Goal: Task Accomplishment & Management: Manage account settings

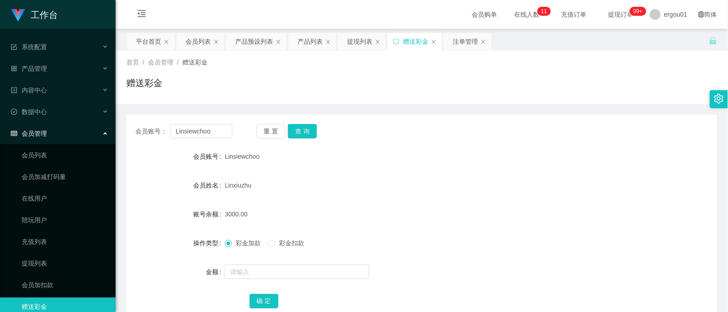
scroll to position [78, 0]
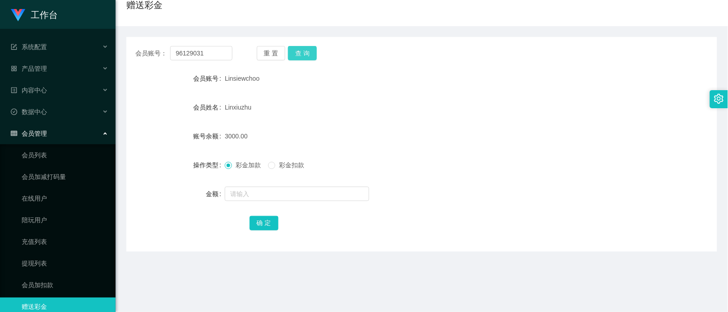
type input "96129031"
click at [300, 55] on button "查 询" at bounding box center [302, 53] width 29 height 14
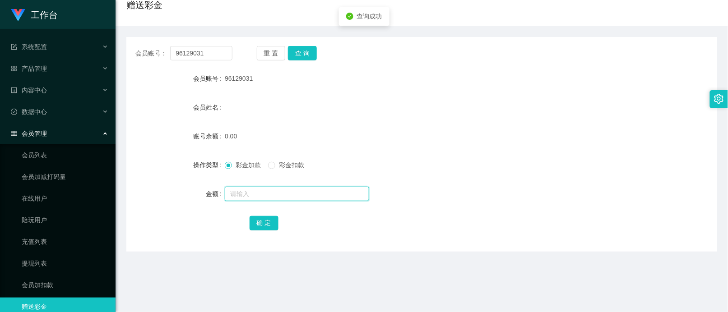
click at [249, 200] on input "text" at bounding box center [297, 194] width 144 height 14
type input "100"
click at [262, 217] on button "确 定" at bounding box center [264, 223] width 29 height 14
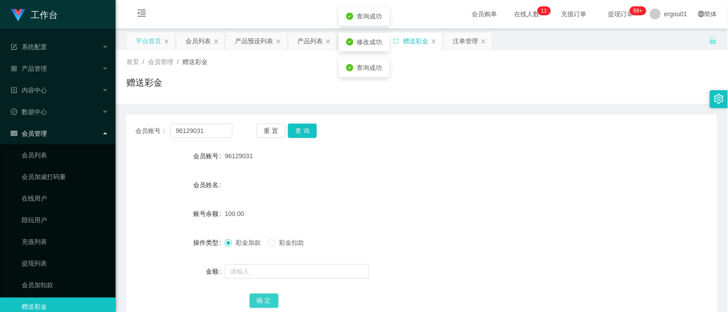
scroll to position [0, 0]
click at [139, 17] on icon "图标: menu-fold" at bounding box center [141, 13] width 9 height 9
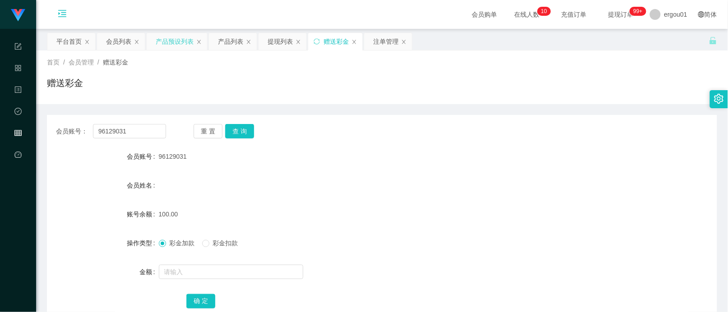
click at [177, 37] on div "产品预设列表" at bounding box center [175, 41] width 38 height 17
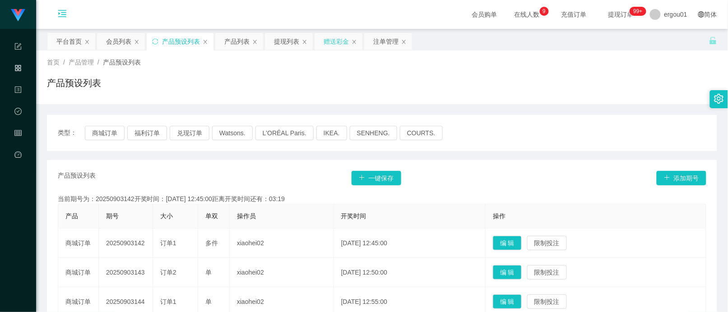
click at [339, 45] on div "赠送彩金" at bounding box center [336, 41] width 25 height 17
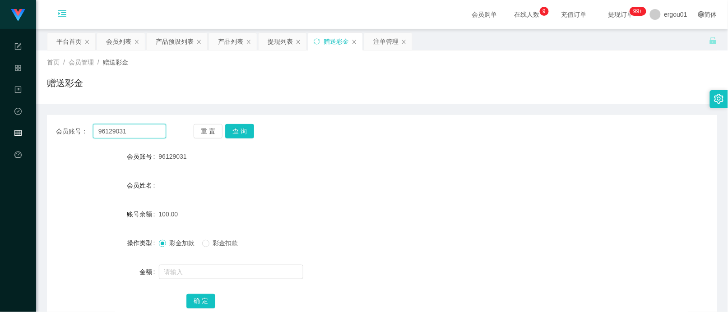
drag, startPoint x: 112, startPoint y: 126, endPoint x: 123, endPoint y: 131, distance: 12.5
click at [112, 126] on input "96129031" at bounding box center [129, 131] width 73 height 14
click at [242, 132] on button "查 询" at bounding box center [239, 131] width 29 height 14
click at [382, 34] on div "注单管理" at bounding box center [385, 41] width 25 height 17
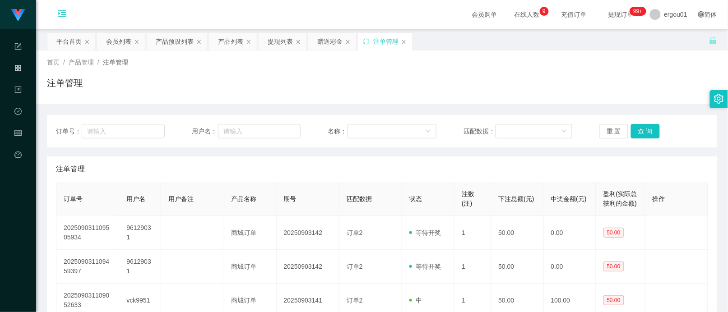
click at [254, 144] on div "订单号： 用户名： 名称： 匹配数据： 重 置 查 询" at bounding box center [382, 131] width 670 height 33
click at [276, 131] on input "text" at bounding box center [259, 131] width 82 height 14
paste input "96129031"
type input "96129031"
click at [642, 134] on button "查 询" at bounding box center [645, 131] width 29 height 14
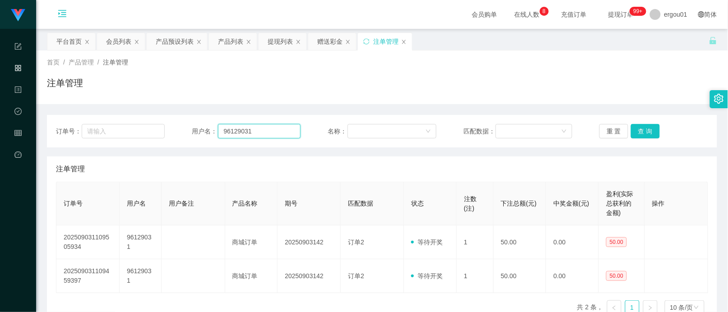
click at [249, 130] on input "96129031" at bounding box center [259, 131] width 82 height 14
click at [328, 40] on div "赠送彩金" at bounding box center [329, 41] width 25 height 17
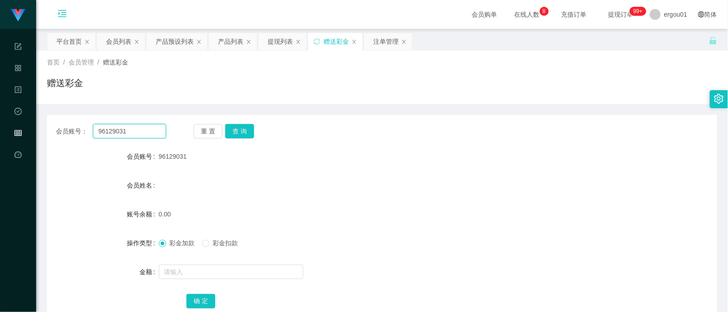
drag, startPoint x: 144, startPoint y: 131, endPoint x: 190, endPoint y: 127, distance: 45.8
click at [144, 131] on input "96129031" at bounding box center [129, 131] width 73 height 14
click at [238, 127] on button "查 询" at bounding box center [239, 131] width 29 height 14
click at [237, 132] on button "查 询" at bounding box center [239, 131] width 29 height 14
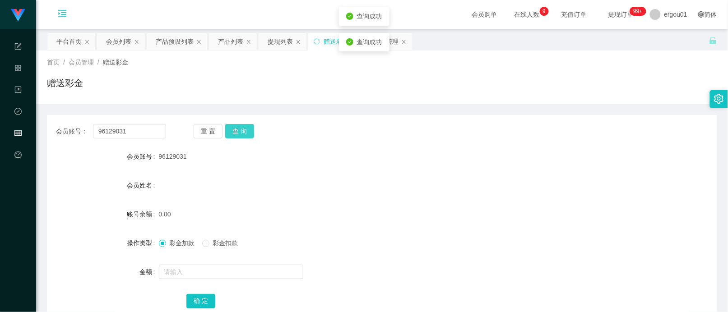
click at [237, 132] on button "查 询" at bounding box center [239, 131] width 29 height 14
click at [246, 130] on button "查 询" at bounding box center [239, 131] width 29 height 14
drag, startPoint x: 137, startPoint y: 222, endPoint x: 148, endPoint y: 222, distance: 11.3
click at [148, 222] on div "账号余额" at bounding box center [103, 214] width 112 height 18
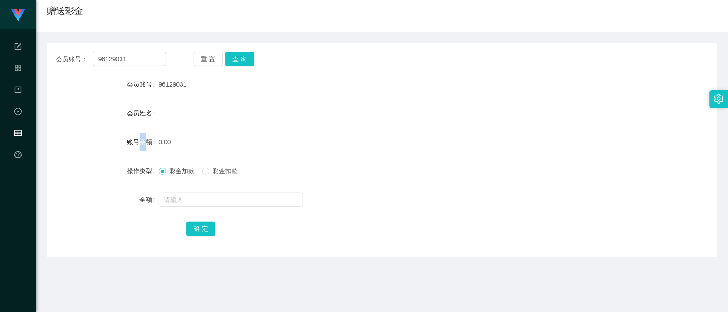
scroll to position [191, 0]
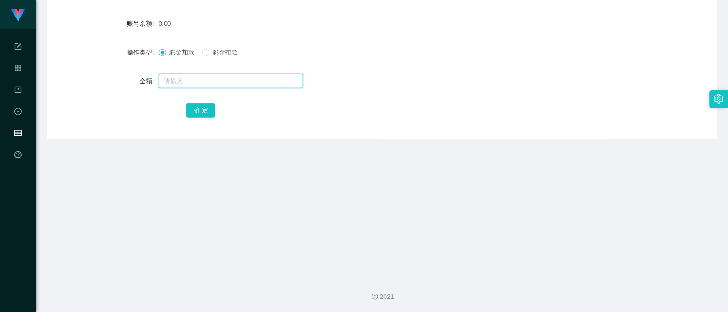
click at [195, 75] on input "text" at bounding box center [231, 81] width 144 height 14
type input "150"
click at [199, 107] on button "确 定" at bounding box center [200, 110] width 29 height 14
click at [156, 116] on div "确 定" at bounding box center [382, 110] width 670 height 18
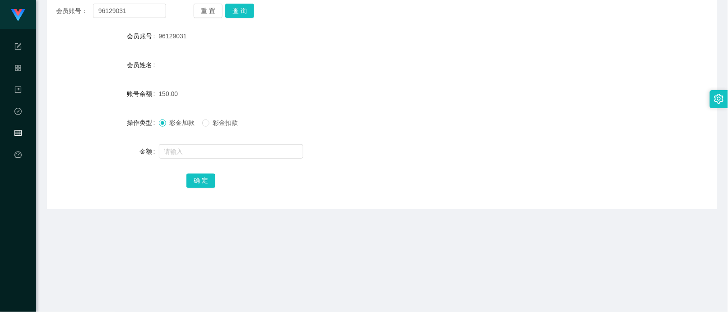
scroll to position [22, 0]
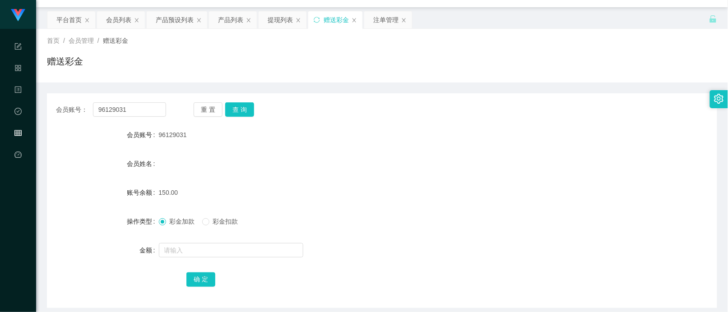
drag, startPoint x: 93, startPoint y: 161, endPoint x: 105, endPoint y: 144, distance: 21.2
click at [93, 161] on div "会员姓名" at bounding box center [103, 164] width 112 height 18
click at [283, 19] on div "提现列表" at bounding box center [280, 19] width 25 height 17
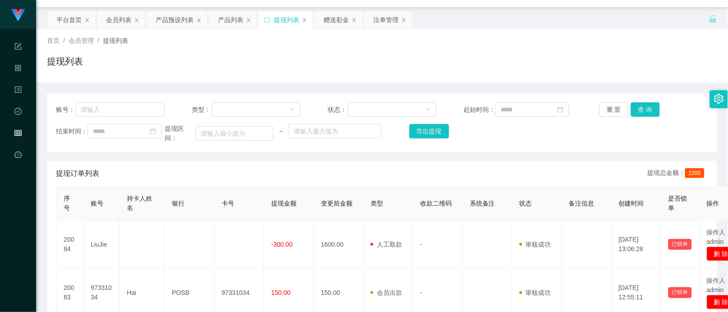
click at [130, 104] on div "账号：" at bounding box center [110, 109] width 109 height 14
click at [152, 107] on input "text" at bounding box center [119, 109] width 89 height 14
paste input "96129031"
type input "96129031"
click at [646, 108] on button "查 询" at bounding box center [645, 109] width 29 height 14
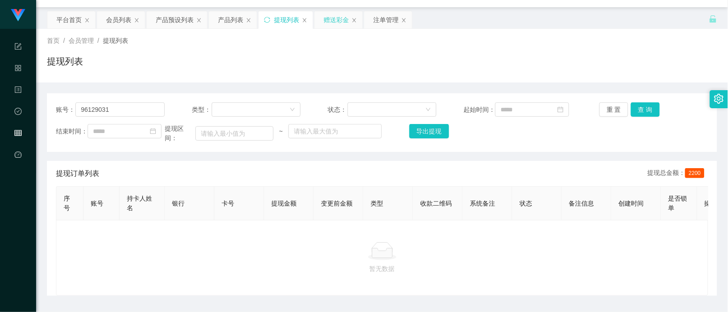
click at [325, 17] on div "赠送彩金" at bounding box center [336, 19] width 25 height 17
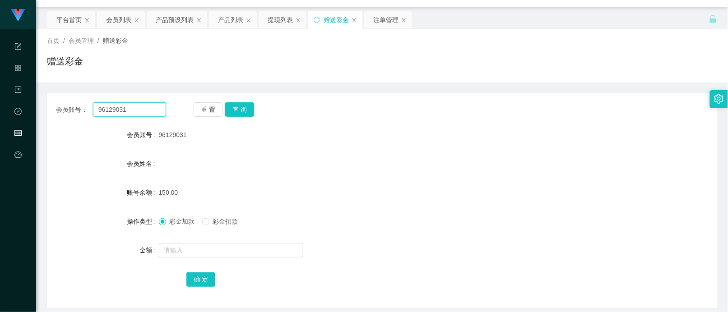
click at [144, 105] on input "96129031" at bounding box center [129, 109] width 73 height 14
paste input "729826055"
type input "729826055"
click at [244, 111] on button "查 询" at bounding box center [239, 109] width 29 height 14
click at [190, 246] on input "text" at bounding box center [231, 250] width 144 height 14
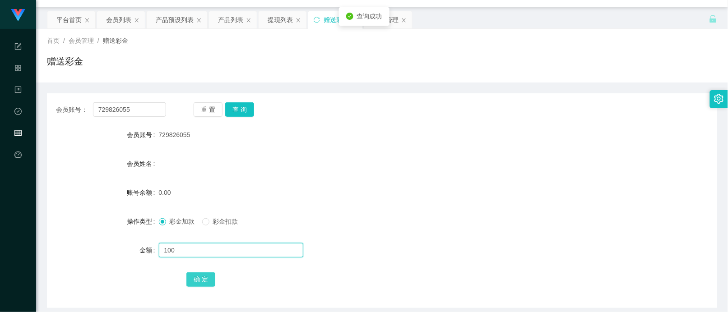
type input "100"
drag, startPoint x: 196, startPoint y: 281, endPoint x: 201, endPoint y: 277, distance: 6.4
click at [197, 281] on button "确 定" at bounding box center [200, 280] width 29 height 14
click at [170, 17] on div "产品预设列表" at bounding box center [175, 19] width 38 height 17
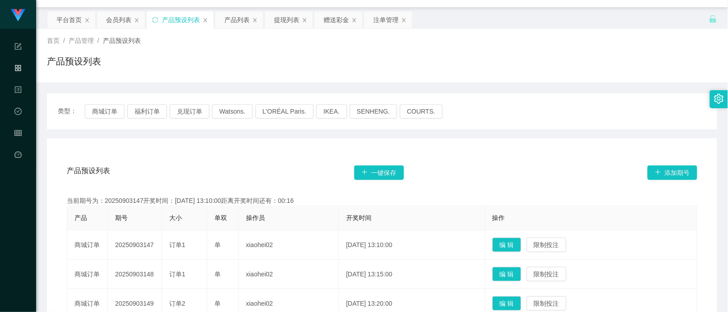
drag, startPoint x: 333, startPoint y: 23, endPoint x: 306, endPoint y: 52, distance: 39.9
click at [333, 23] on div "赠送彩金" at bounding box center [336, 19] width 25 height 17
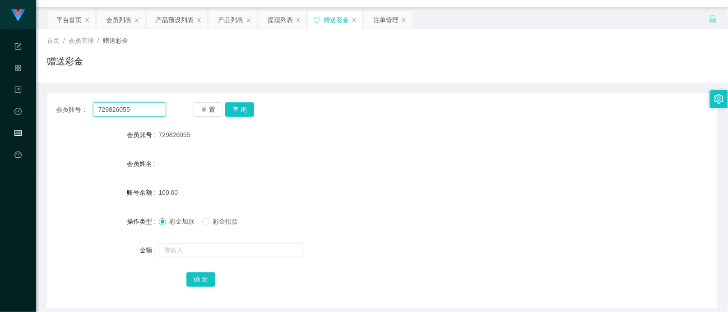
click at [140, 113] on input "729826055" at bounding box center [129, 109] width 73 height 14
paste input "Pearly"
type input "Pearly"
click at [234, 106] on button "查 询" at bounding box center [239, 109] width 29 height 14
click at [177, 247] on input "text" at bounding box center [231, 250] width 144 height 14
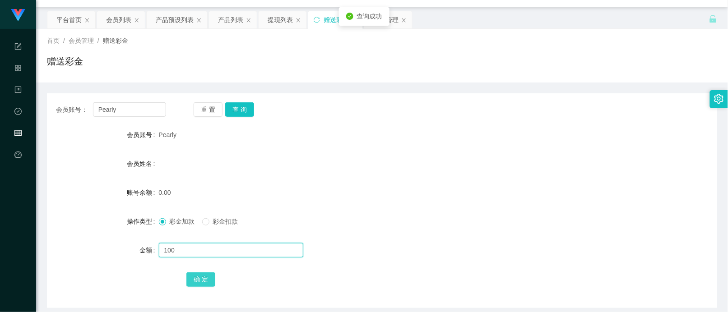
type input "100"
click at [193, 276] on button "确 定" at bounding box center [200, 280] width 29 height 14
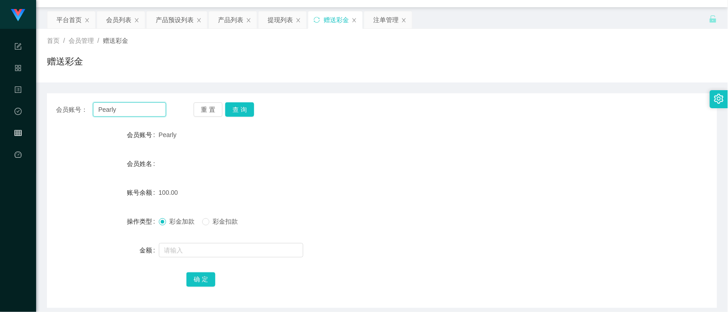
drag, startPoint x: 122, startPoint y: 116, endPoint x: 128, endPoint y: 117, distance: 5.6
click at [122, 116] on input "Pearly" at bounding box center [129, 109] width 73 height 14
paste input "729826055"
click at [242, 110] on button "查 询" at bounding box center [239, 109] width 29 height 14
click at [143, 112] on input "729826055" at bounding box center [129, 109] width 73 height 14
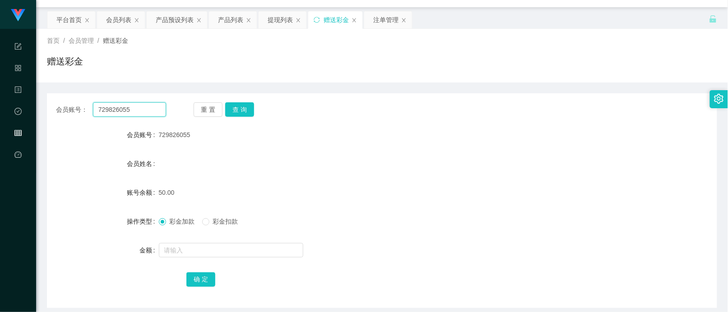
paste input "93463349"
click at [249, 111] on button "查 询" at bounding box center [239, 109] width 29 height 14
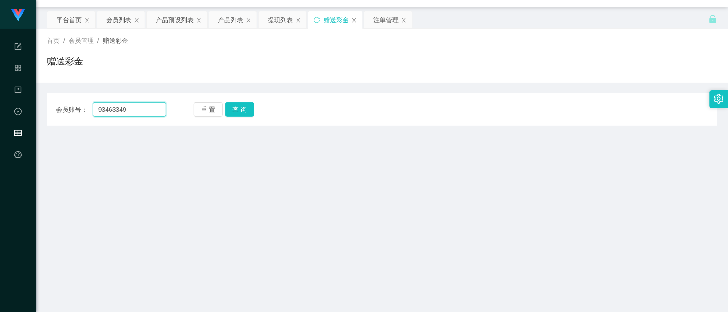
click at [153, 112] on input "93463349" at bounding box center [129, 109] width 73 height 14
paste input "Pearly"
type input "Pearly"
click at [245, 113] on button "查 询" at bounding box center [239, 109] width 29 height 14
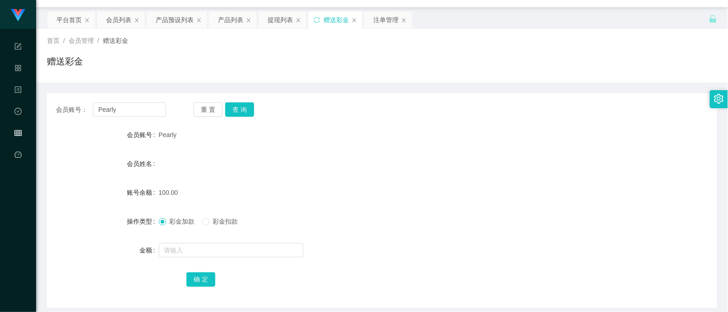
drag, startPoint x: 701, startPoint y: 68, endPoint x: 702, endPoint y: 60, distance: 7.8
click at [702, 67] on div "赠送彩金" at bounding box center [382, 65] width 670 height 21
click at [251, 109] on button "查 询" at bounding box center [239, 109] width 29 height 14
click at [249, 109] on button "查 询" at bounding box center [239, 109] width 29 height 14
click at [249, 109] on button "查 询" at bounding box center [244, 109] width 39 height 14
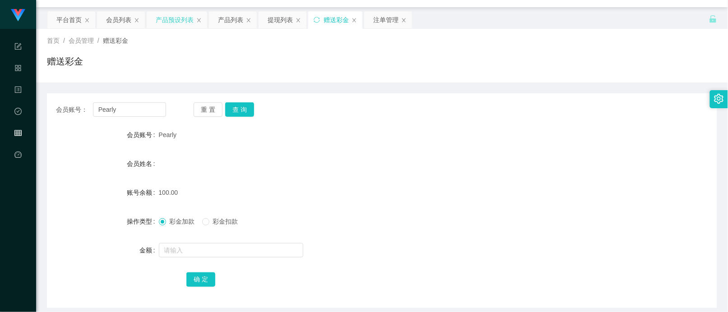
click at [179, 16] on div "产品预设列表" at bounding box center [175, 19] width 38 height 17
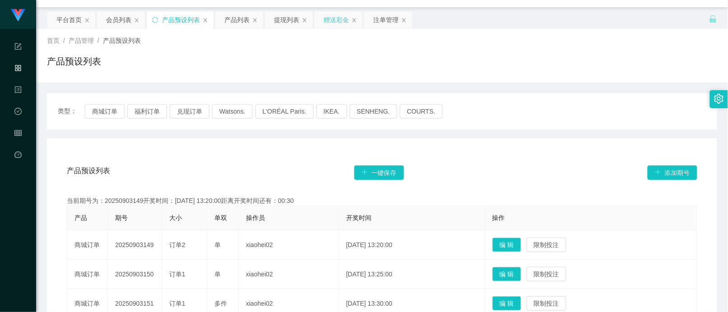
click at [341, 14] on div "赠送彩金" at bounding box center [336, 19] width 25 height 17
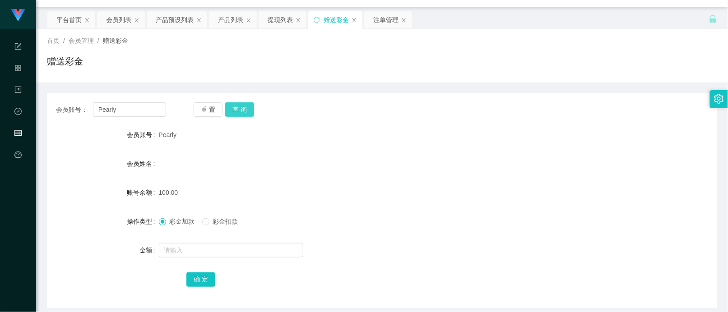
click at [230, 107] on button "查 询" at bounding box center [239, 109] width 29 height 14
click at [281, 21] on div "提现列表" at bounding box center [280, 19] width 25 height 17
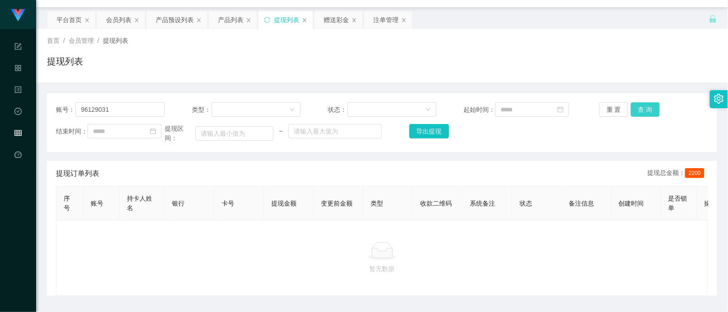
click at [631, 113] on button "查 询" at bounding box center [645, 109] width 29 height 14
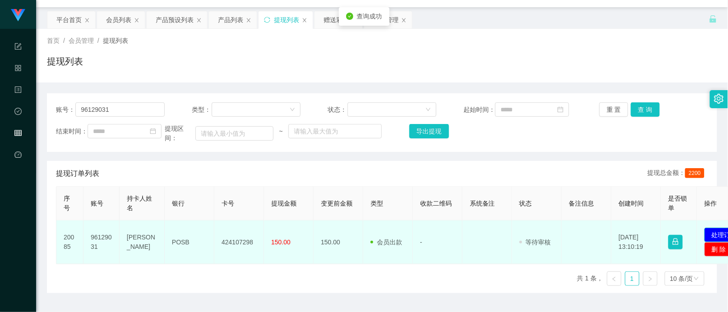
click at [705, 234] on button "处理订单" at bounding box center [725, 235] width 40 height 14
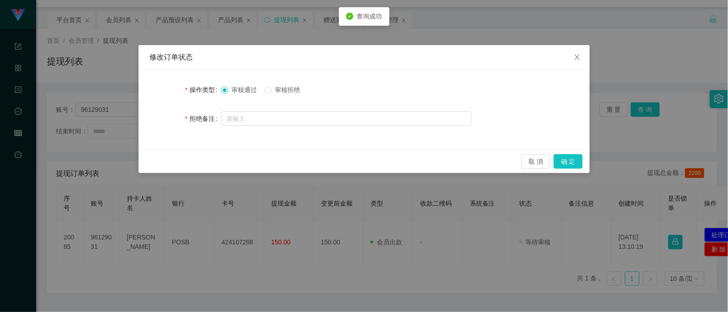
click at [710, 237] on div "修改订单状态 操作类型 审核通过 审核拒绝 拒绝备注 取 消 确 定" at bounding box center [364, 156] width 728 height 312
click at [570, 161] on button "确 定" at bounding box center [568, 161] width 29 height 14
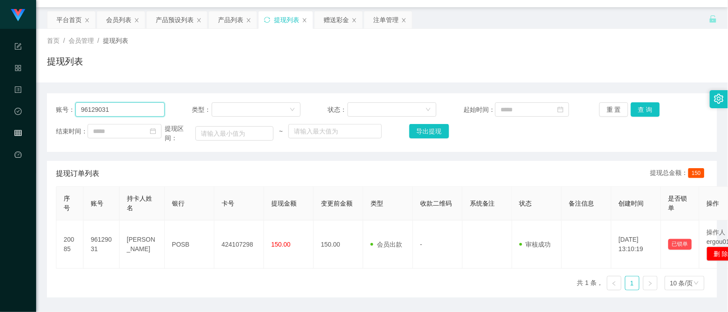
click at [132, 117] on input "96129031" at bounding box center [119, 109] width 89 height 14
paste input "729826055"
type input "729826055"
click at [651, 111] on button "查 询" at bounding box center [645, 109] width 29 height 14
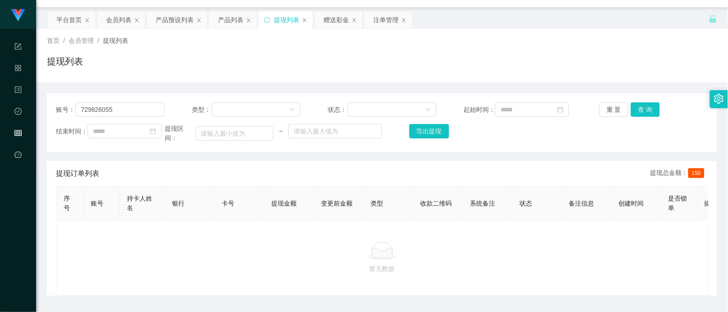
click at [159, 75] on div "首页 / 会员管理 / 提现列表 / 提现列表" at bounding box center [382, 56] width 692 height 54
click at [335, 21] on div "赠送彩金" at bounding box center [336, 19] width 25 height 17
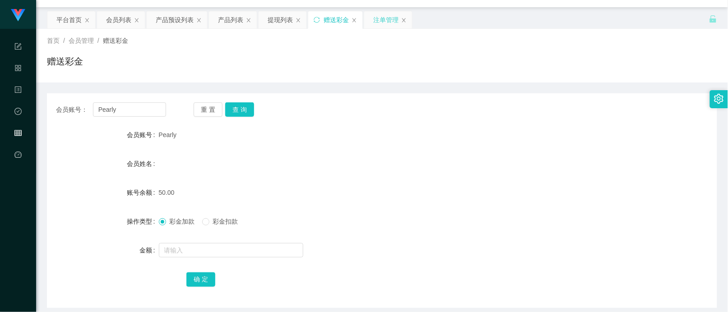
drag, startPoint x: 383, startPoint y: 16, endPoint x: 378, endPoint y: 17, distance: 4.7
click at [383, 16] on div "注单管理" at bounding box center [385, 19] width 25 height 17
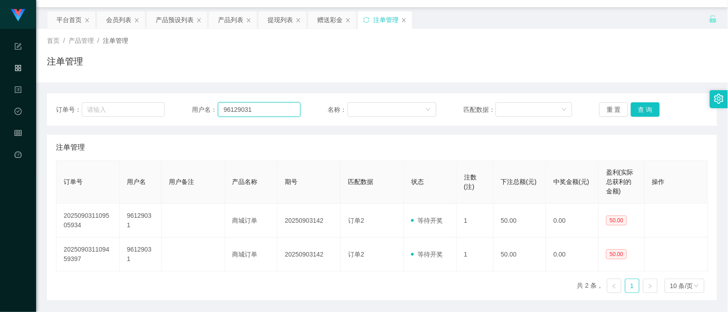
click at [271, 114] on input "96129031" at bounding box center [259, 109] width 82 height 14
paste input "Pearly"
type input "Pearly"
click at [638, 105] on button "查 询" at bounding box center [645, 109] width 29 height 14
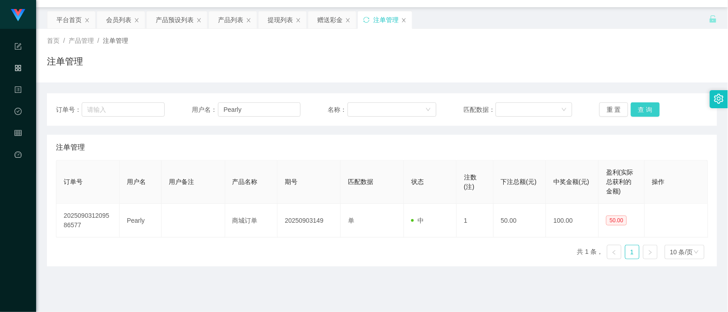
click at [638, 105] on button "查 询" at bounding box center [645, 109] width 29 height 14
click at [334, 17] on div "赠送彩金" at bounding box center [329, 19] width 25 height 17
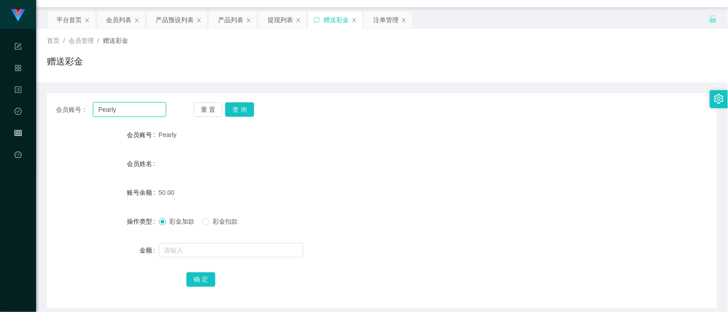
click at [130, 109] on input "Pearly" at bounding box center [129, 109] width 73 height 14
click at [251, 110] on button "查 询" at bounding box center [239, 109] width 29 height 14
drag, startPoint x: 48, startPoint y: 213, endPoint x: 139, endPoint y: 130, distance: 123.0
click at [48, 213] on div "操作类型" at bounding box center [103, 222] width 112 height 18
click at [279, 18] on div "提现列表" at bounding box center [280, 19] width 25 height 17
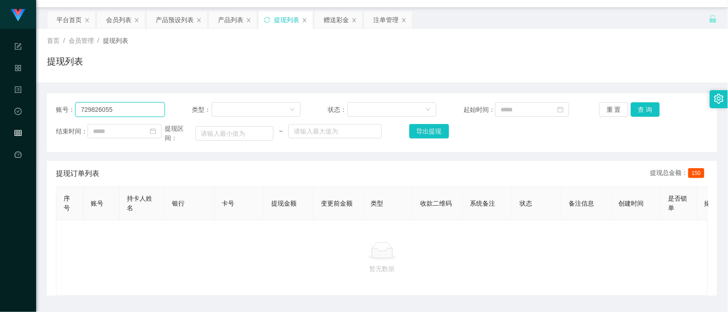
drag, startPoint x: 116, startPoint y: 117, endPoint x: 123, endPoint y: 116, distance: 7.3
click at [116, 117] on input "729826055" at bounding box center [119, 109] width 89 height 14
click at [650, 107] on button "查 询" at bounding box center [645, 109] width 29 height 14
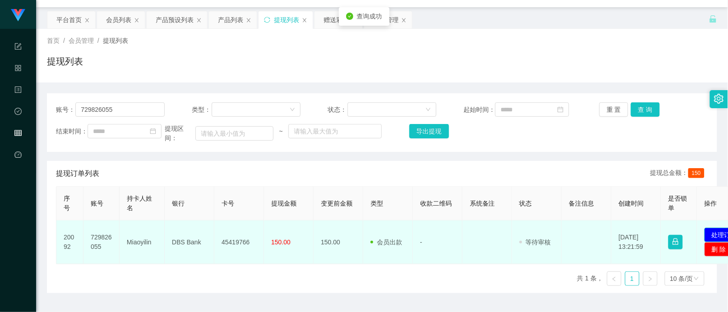
click at [719, 242] on button "处理订单" at bounding box center [725, 235] width 40 height 14
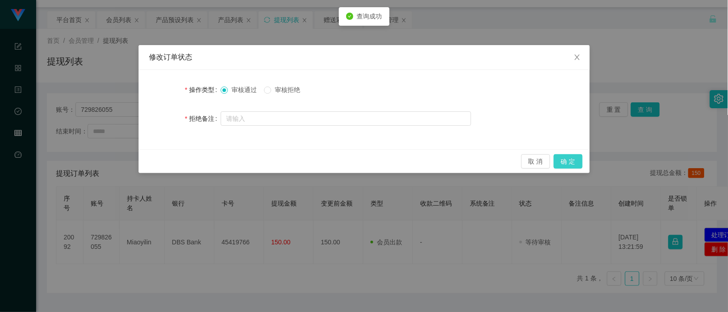
click at [567, 158] on button "确 定" at bounding box center [568, 161] width 29 height 14
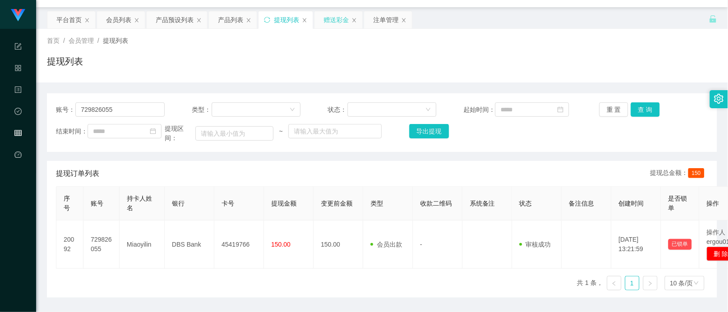
click at [332, 19] on div "赠送彩金" at bounding box center [336, 19] width 25 height 17
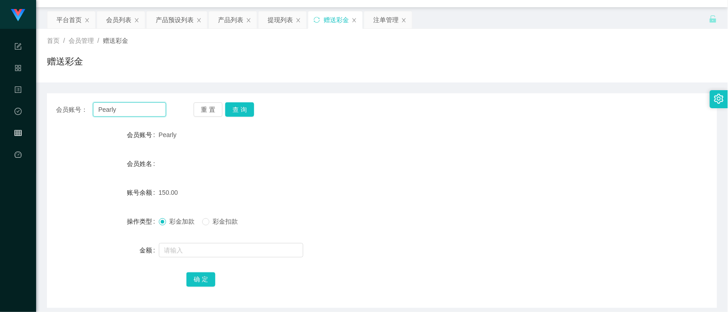
click at [141, 113] on input "Pearly" at bounding box center [129, 109] width 73 height 14
paste input "Weijian"
type input "Weijian"
click at [240, 104] on button "查 询" at bounding box center [239, 109] width 29 height 14
click at [188, 252] on input "text" at bounding box center [231, 250] width 144 height 14
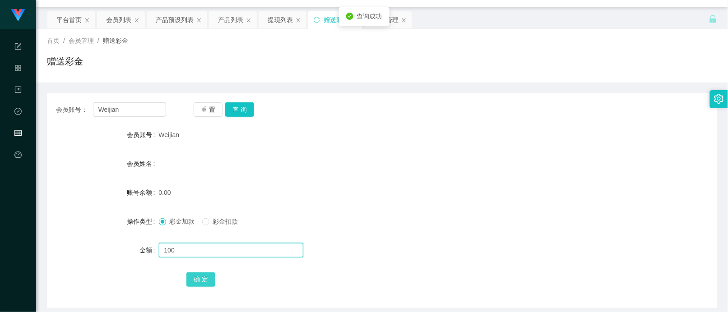
type input "100"
click at [201, 277] on button "确 定" at bounding box center [200, 280] width 29 height 14
drag, startPoint x: 137, startPoint y: 168, endPoint x: 186, endPoint y: 147, distance: 54.0
click at [137, 168] on div "会员姓名" at bounding box center [103, 164] width 112 height 18
